Goal: Task Accomplishment & Management: Manage account settings

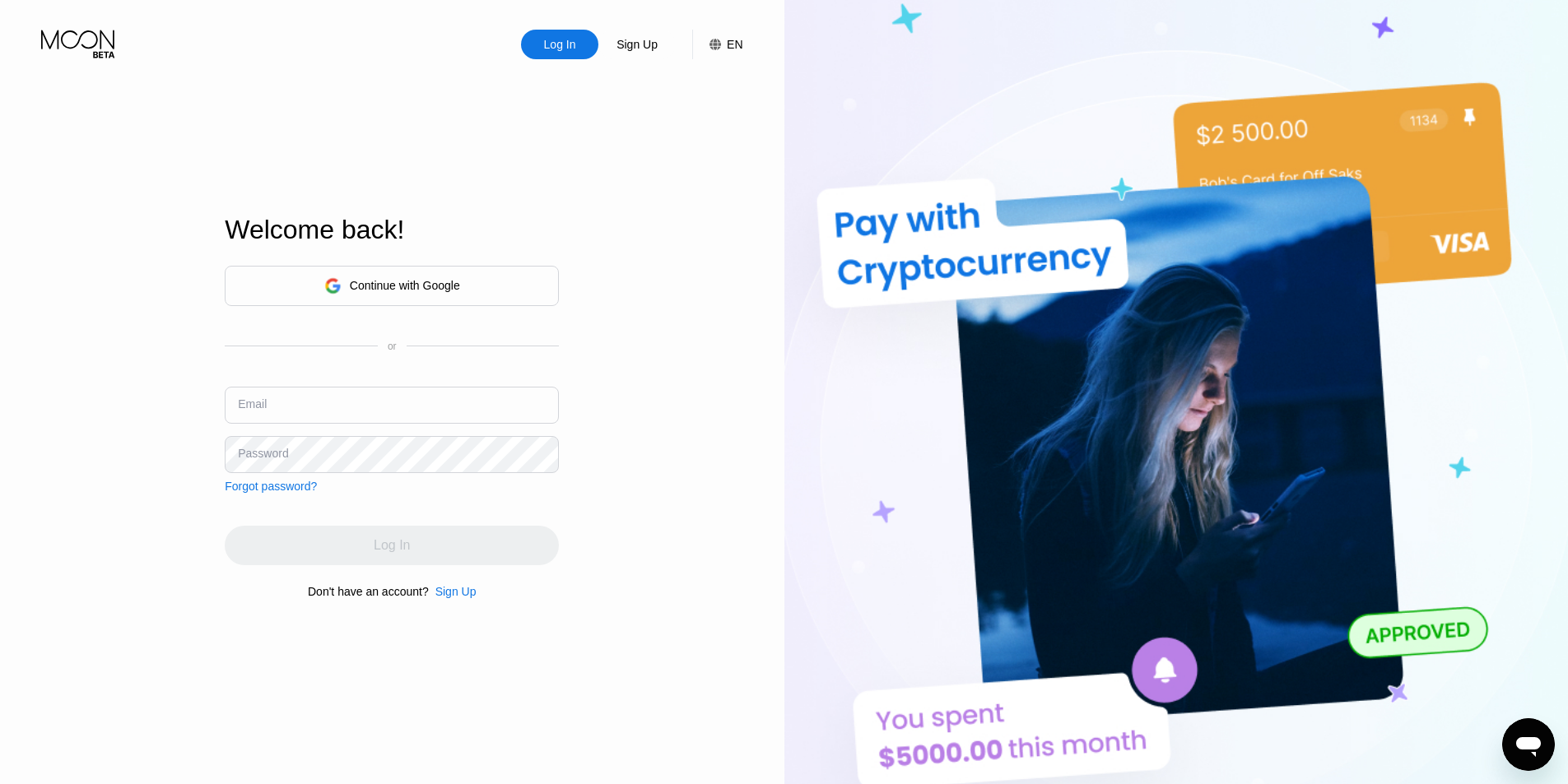
click at [334, 419] on input "text" at bounding box center [392, 405] width 334 height 37
type input "[EMAIL_ADDRESS][DOMAIN_NAME]"
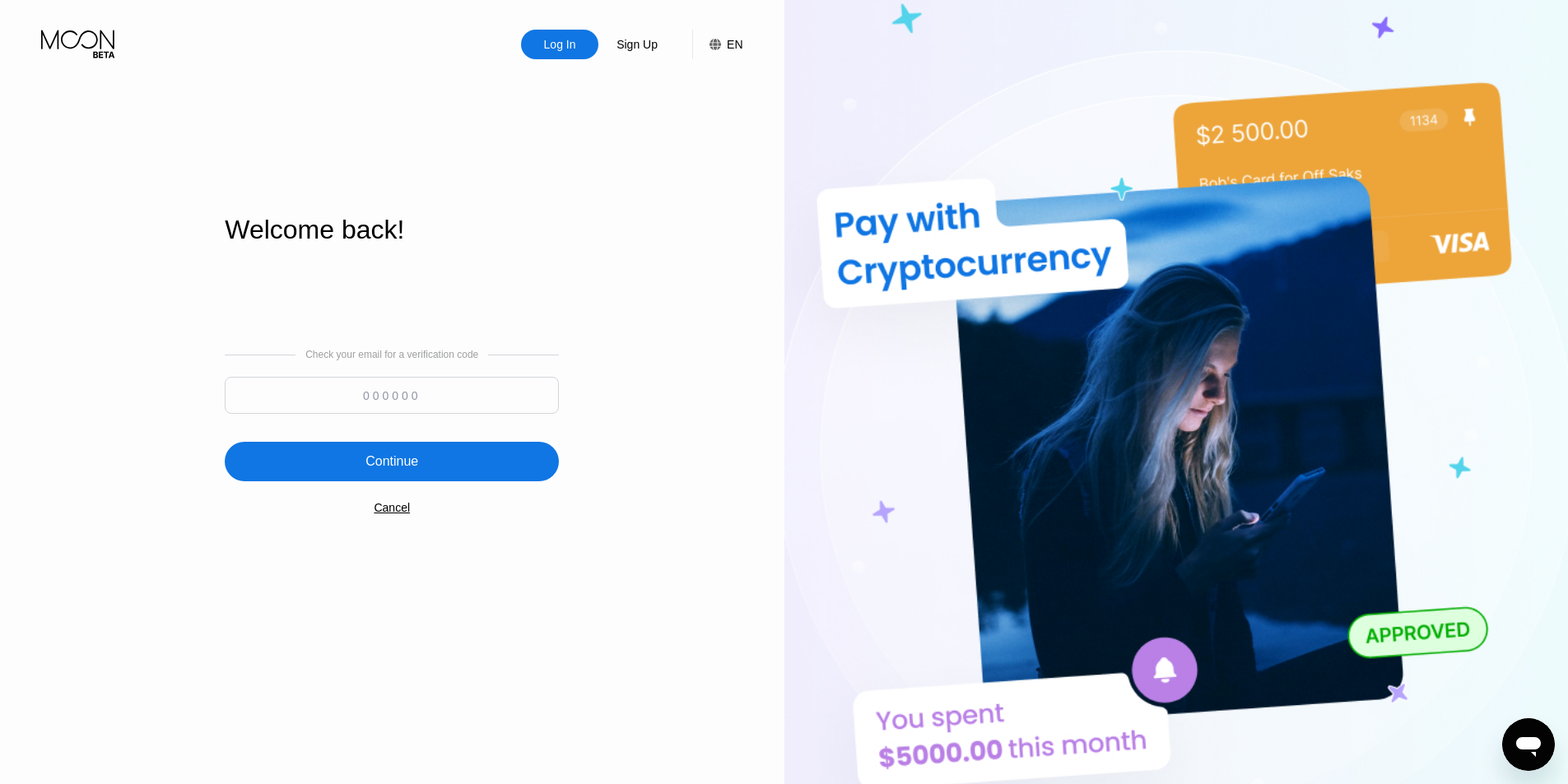
click at [419, 396] on input at bounding box center [392, 395] width 334 height 37
click at [415, 395] on input at bounding box center [392, 395] width 334 height 37
type input "273476"
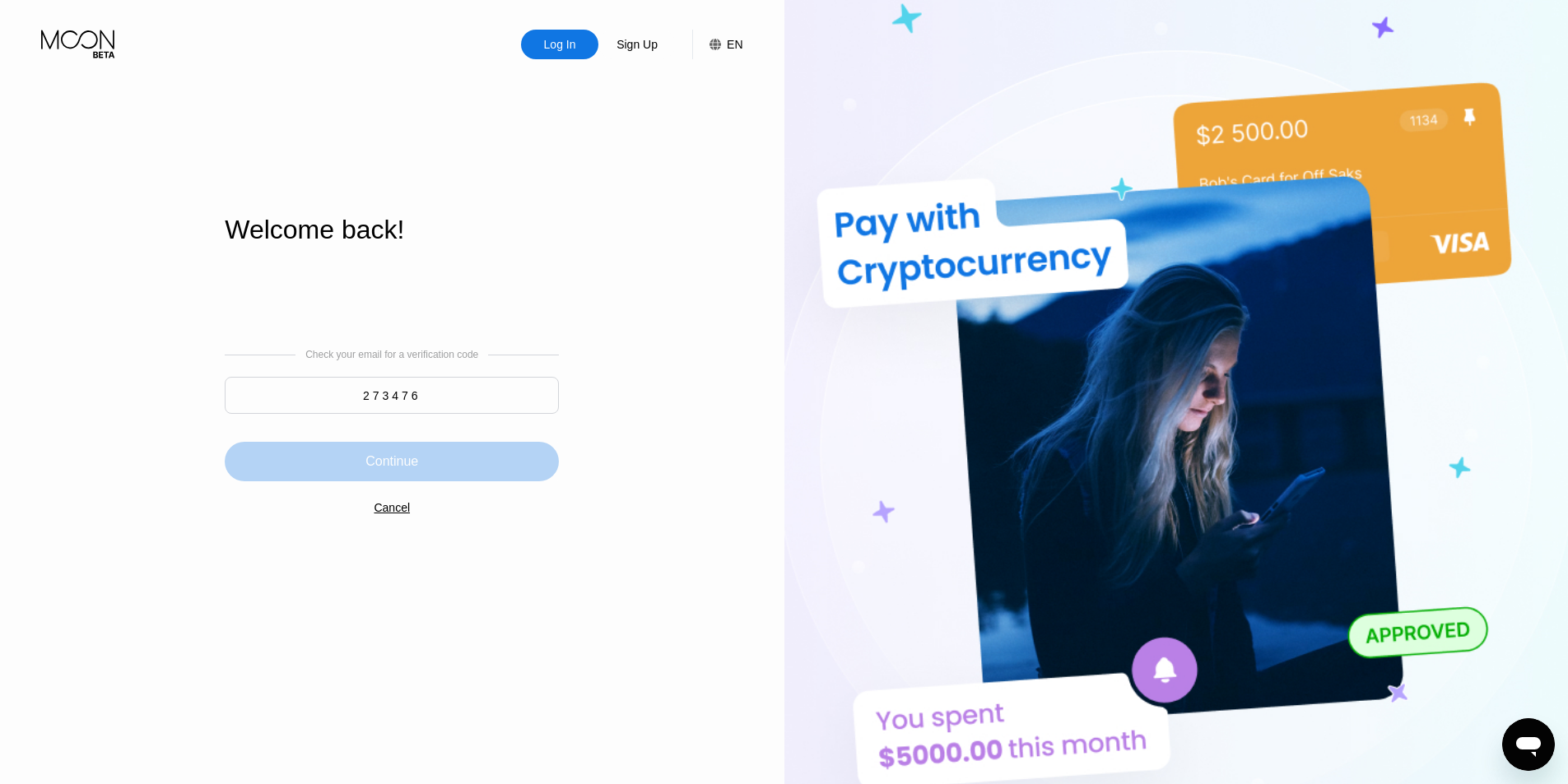
click at [502, 448] on div "Continue" at bounding box center [392, 461] width 334 height 40
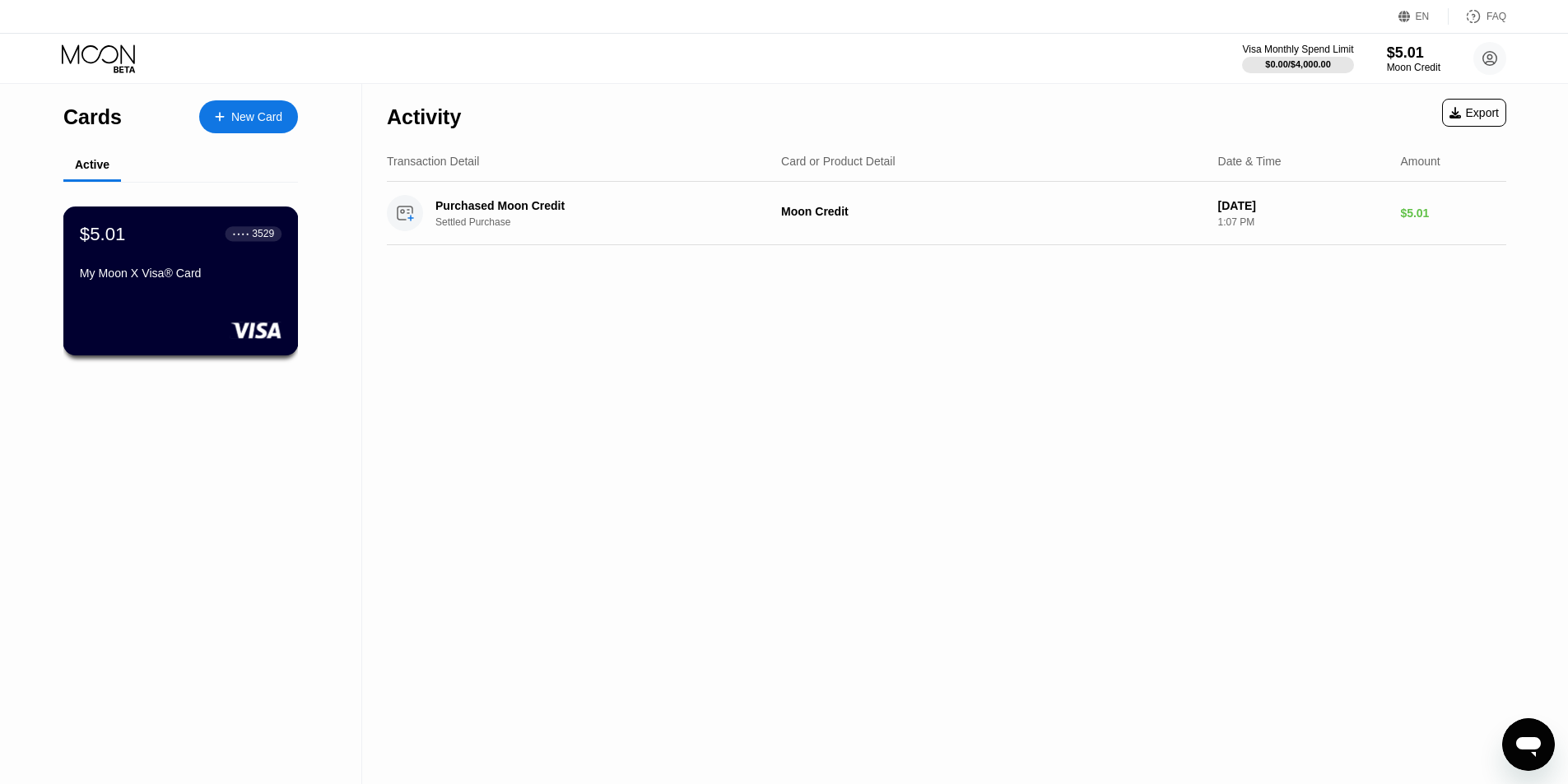
click at [223, 301] on div "$5.01 ● ● ● ● 3529 My Moon X Visa® Card" at bounding box center [180, 280] width 235 height 149
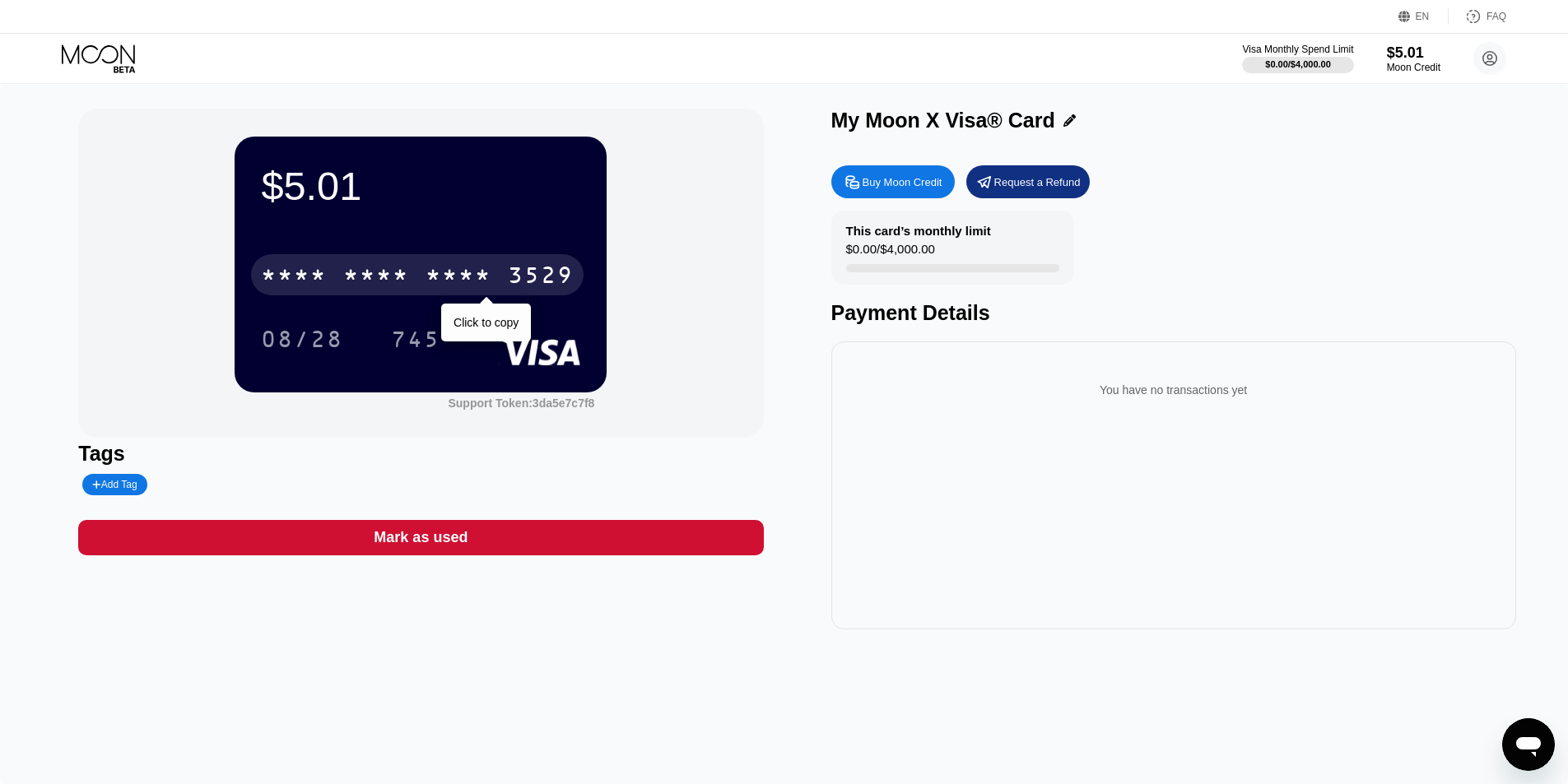
click at [480, 283] on div "* * * *" at bounding box center [459, 277] width 66 height 26
